Goal: Communication & Community: Answer question/provide support

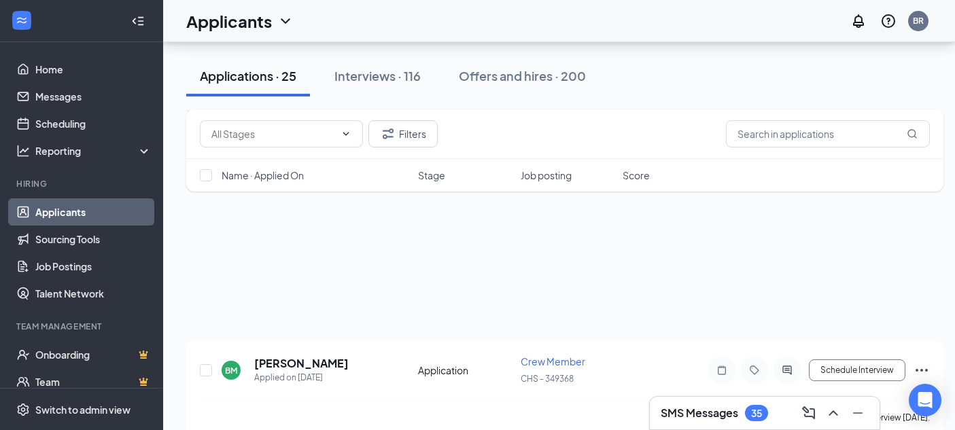
scroll to position [1087, 0]
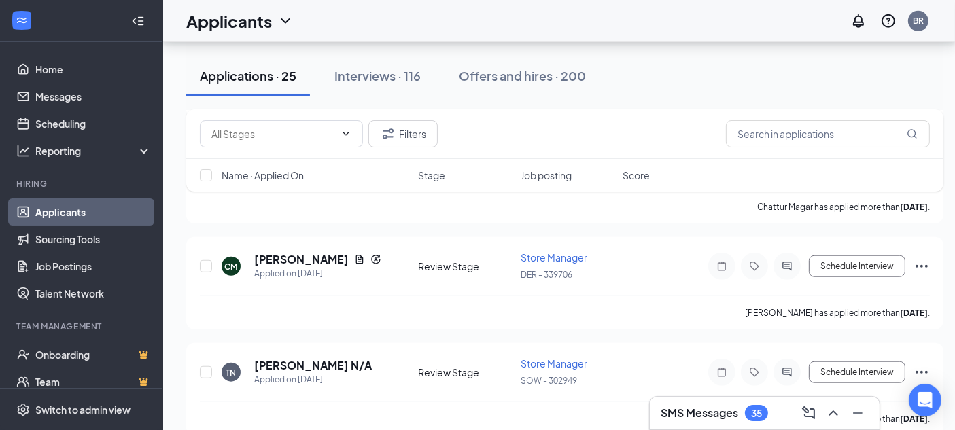
click at [726, 408] on h3 "SMS Messages" at bounding box center [698, 413] width 77 height 15
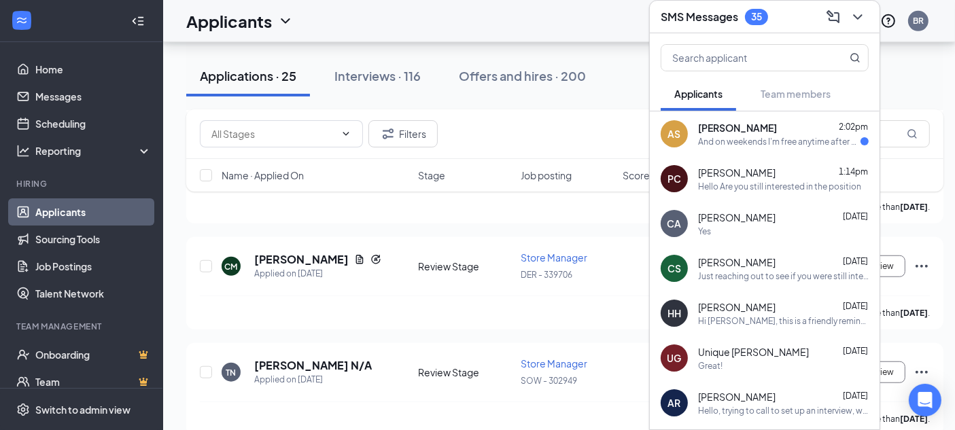
click at [714, 121] on span "[PERSON_NAME]" at bounding box center [737, 128] width 79 height 14
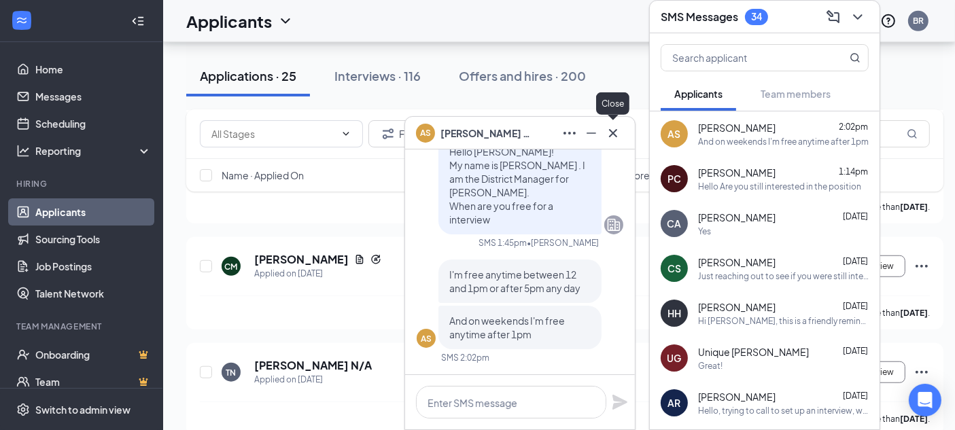
click at [610, 130] on icon "Cross" at bounding box center [613, 132] width 8 height 8
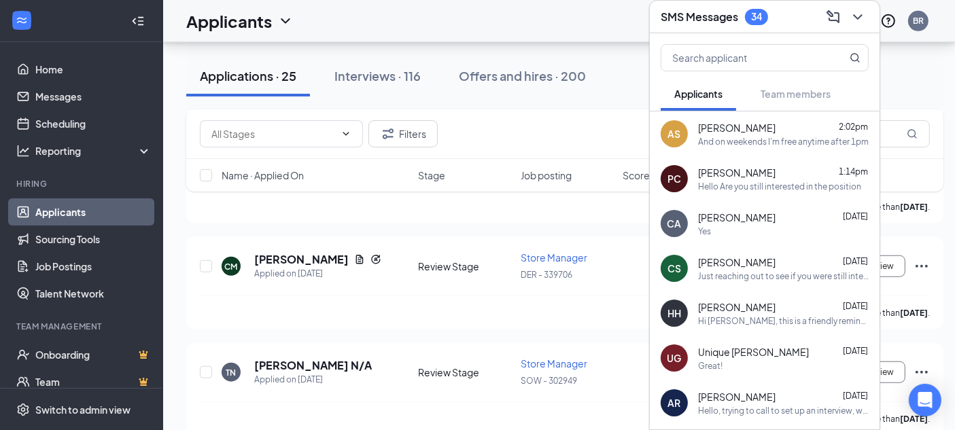
click at [802, 166] on div "[PERSON_NAME] 1:14pm" at bounding box center [783, 173] width 171 height 14
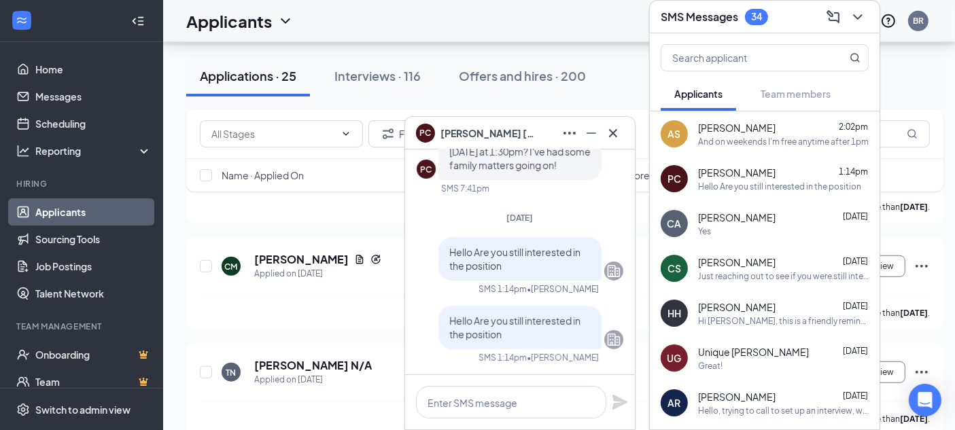
click at [784, 211] on div "[PERSON_NAME] [DATE]" at bounding box center [783, 218] width 171 height 14
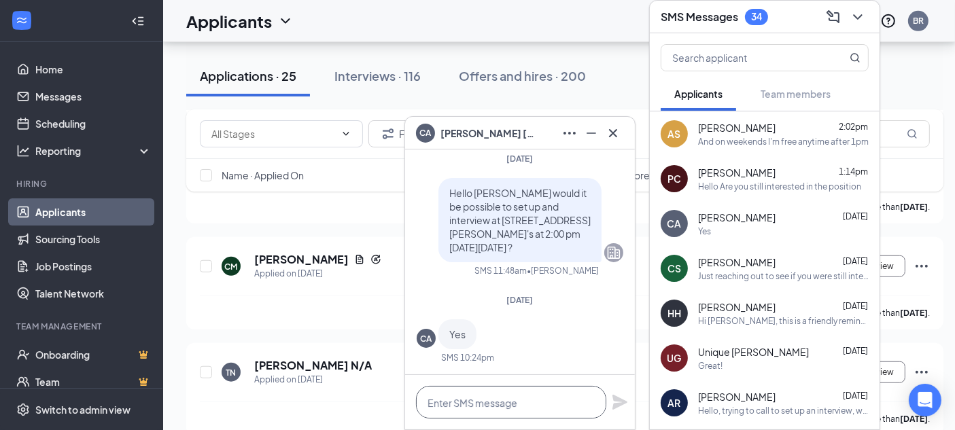
click at [478, 402] on textarea at bounding box center [511, 402] width 190 height 33
type textarea "C"
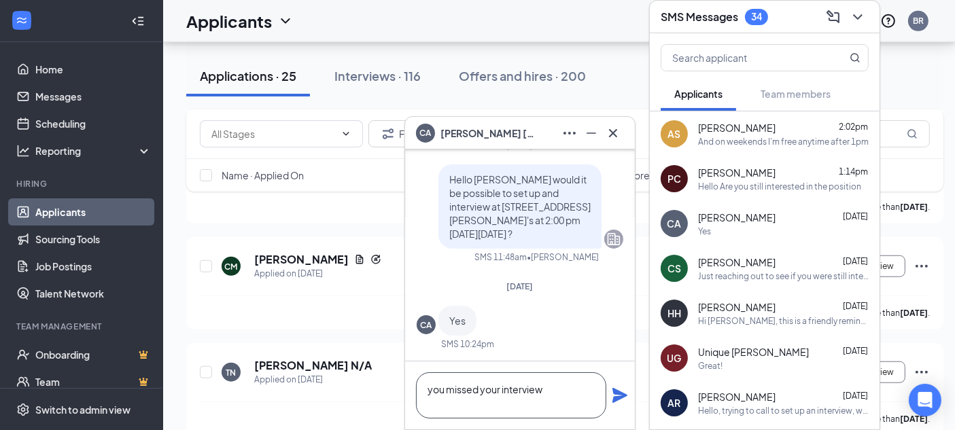
type textarea "you missed your interview"
click at [618, 393] on icon "Plane" at bounding box center [619, 395] width 15 height 15
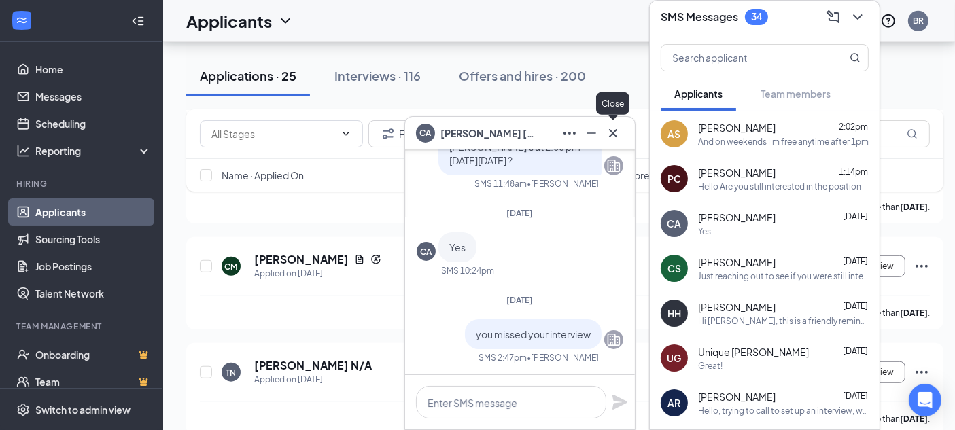
click at [606, 130] on icon "Cross" at bounding box center [613, 133] width 16 height 16
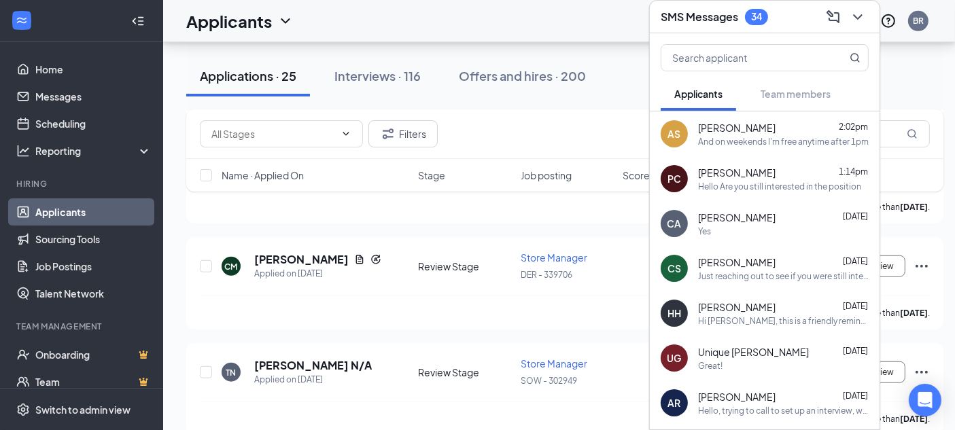
click at [799, 10] on div "SMS Messages 34" at bounding box center [764, 16] width 208 height 21
